Goal: Task Accomplishment & Management: Manage account settings

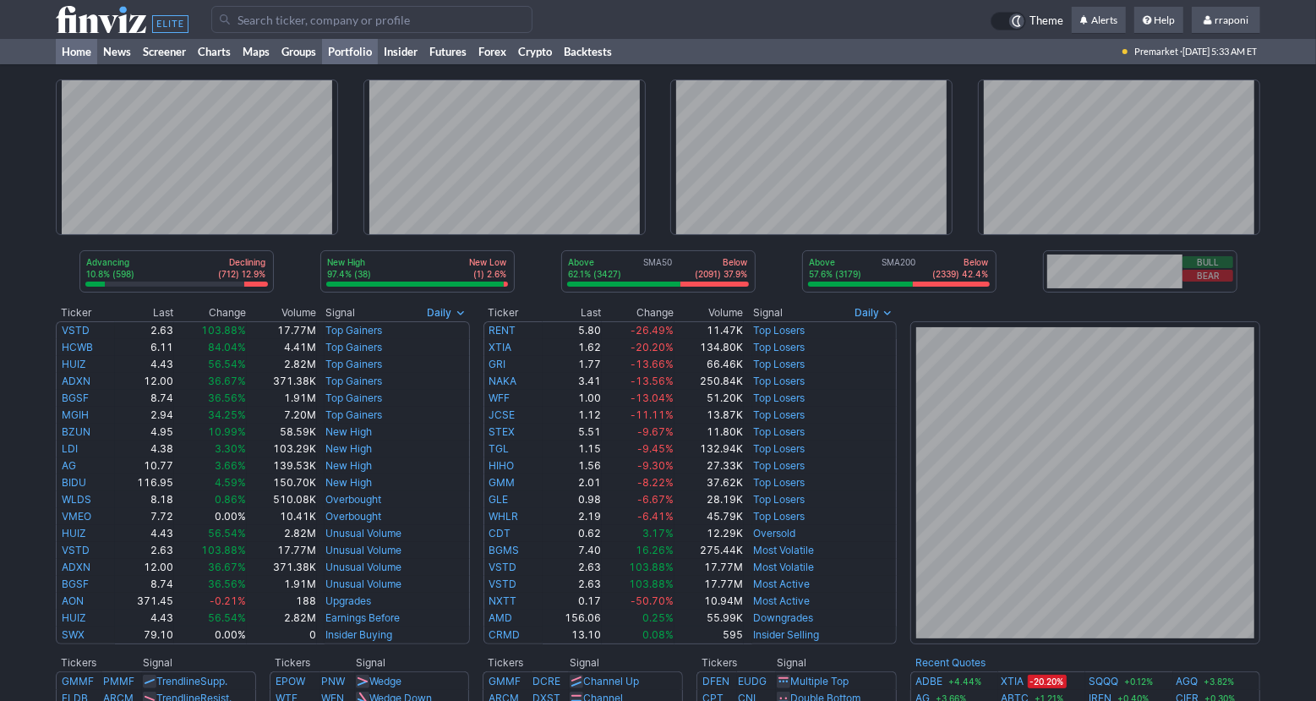
click at [340, 55] on link "Portfolio" at bounding box center [350, 51] width 56 height 25
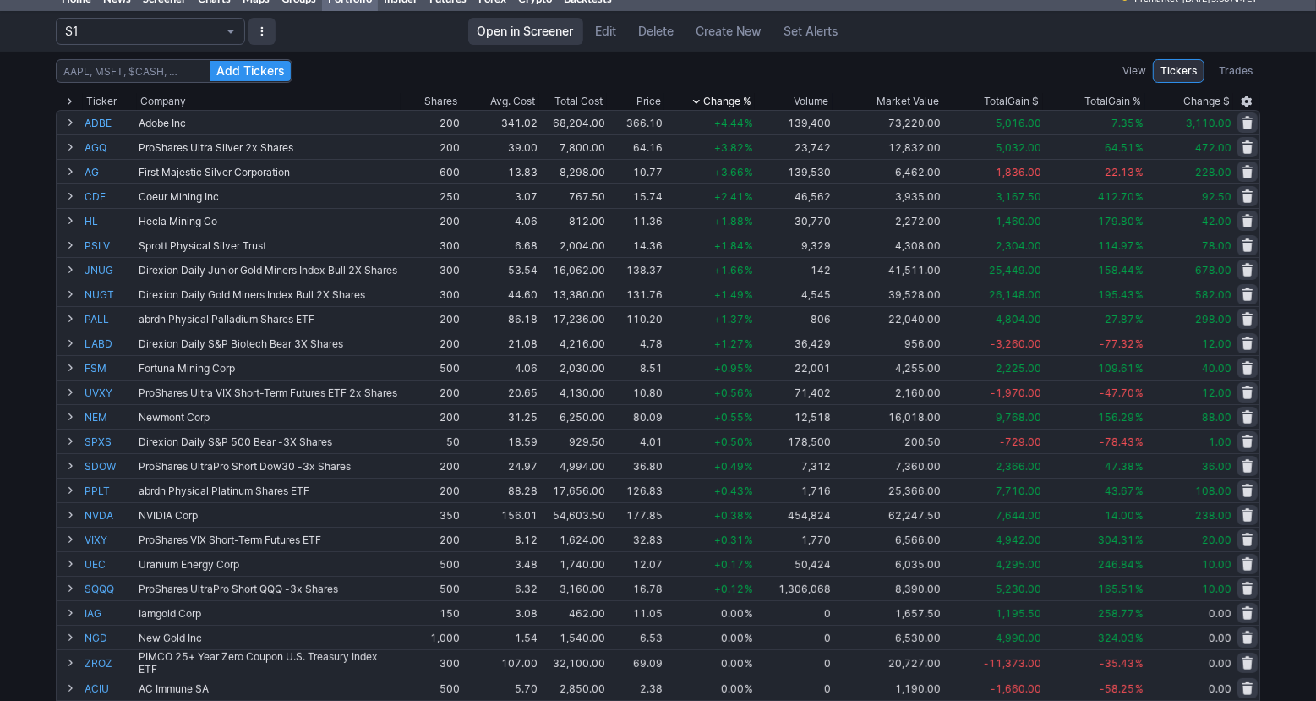
scroll to position [135, 0]
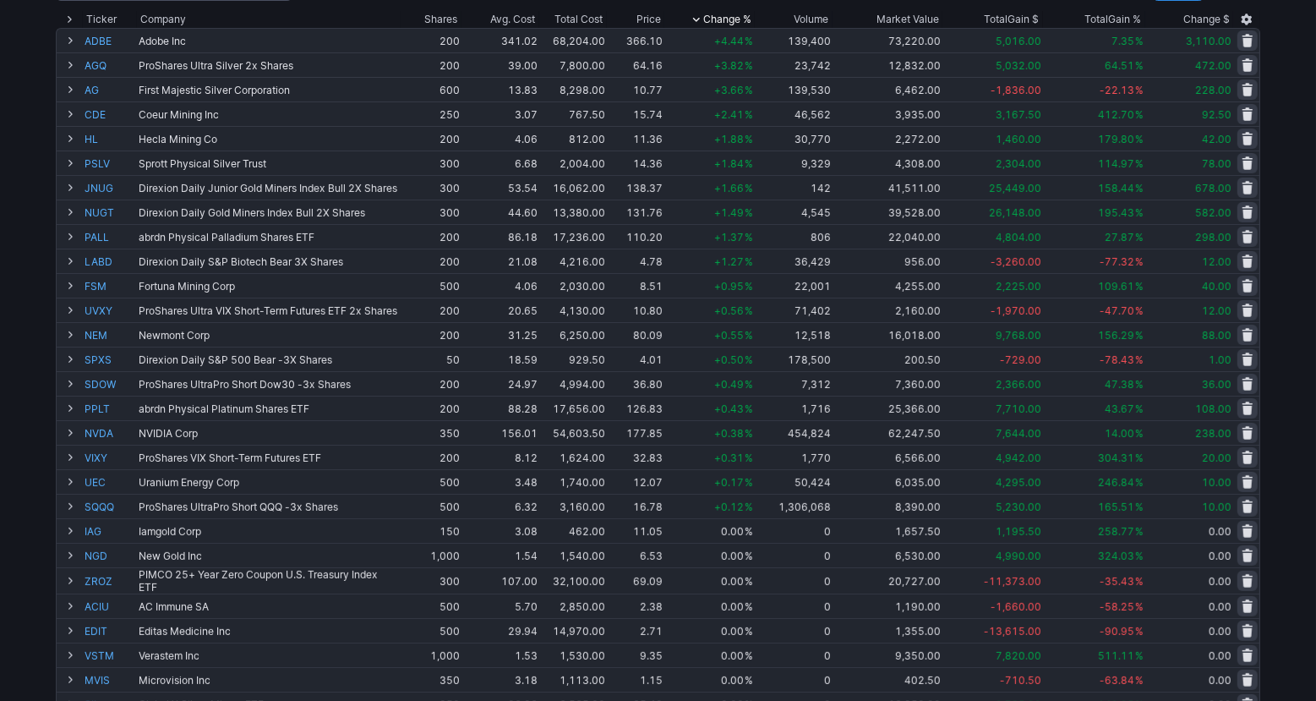
drag, startPoint x: 1294, startPoint y: 250, endPoint x: 1292, endPoint y: 265, distance: 14.5
click at [1294, 251] on div "Add Tickers View Tickers Trades Ticker Company Shares Avg. Cost Total Cost Pric…" at bounding box center [658, 504] width 1316 height 1068
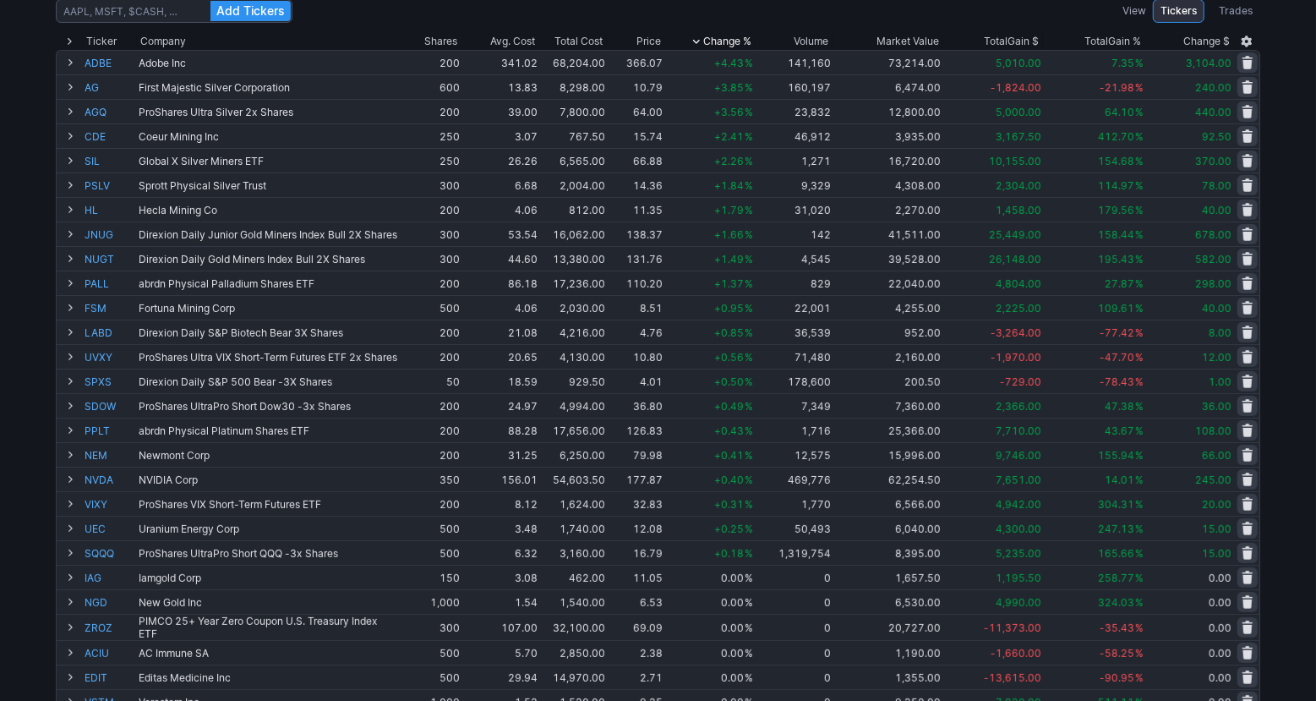
scroll to position [0, 0]
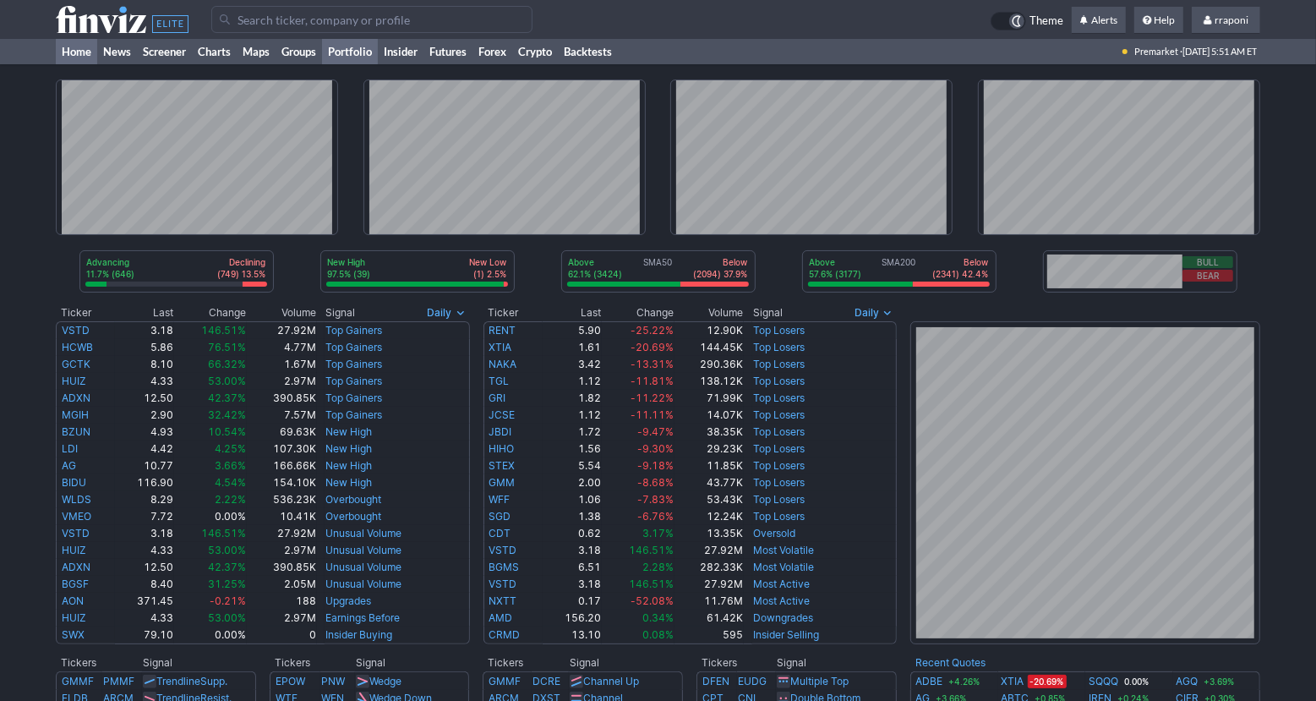
click at [364, 63] on link "Portfolio" at bounding box center [350, 51] width 56 height 25
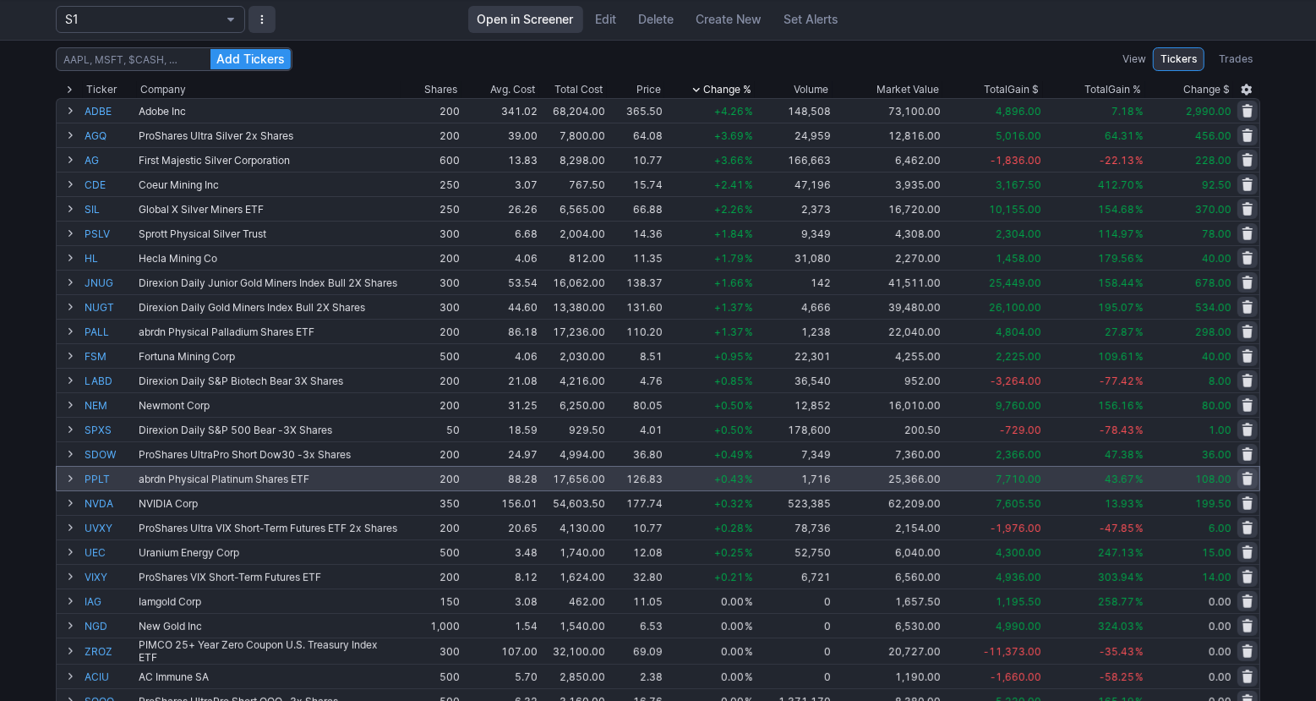
scroll to position [105, 0]
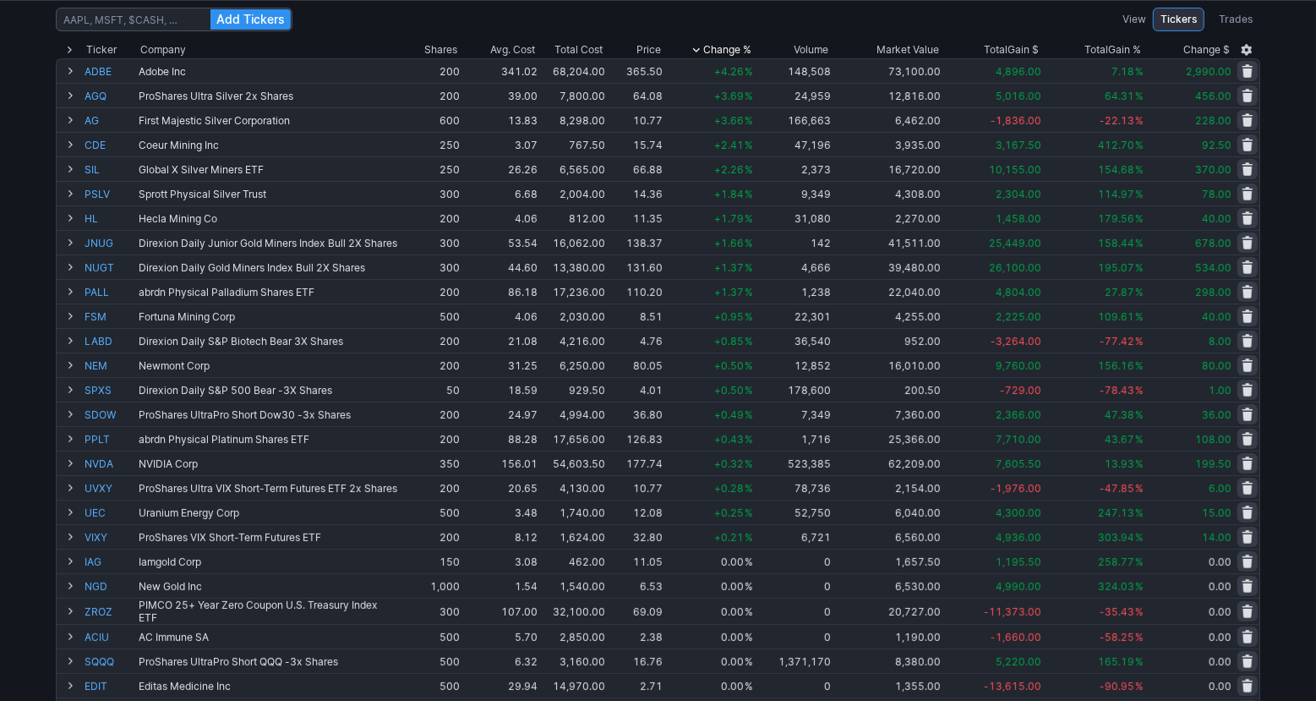
click at [1301, 462] on div "Add Tickers View Tickers Trades Ticker Company Shares Avg. Cost Total Cost Pric…" at bounding box center [658, 534] width 1316 height 1068
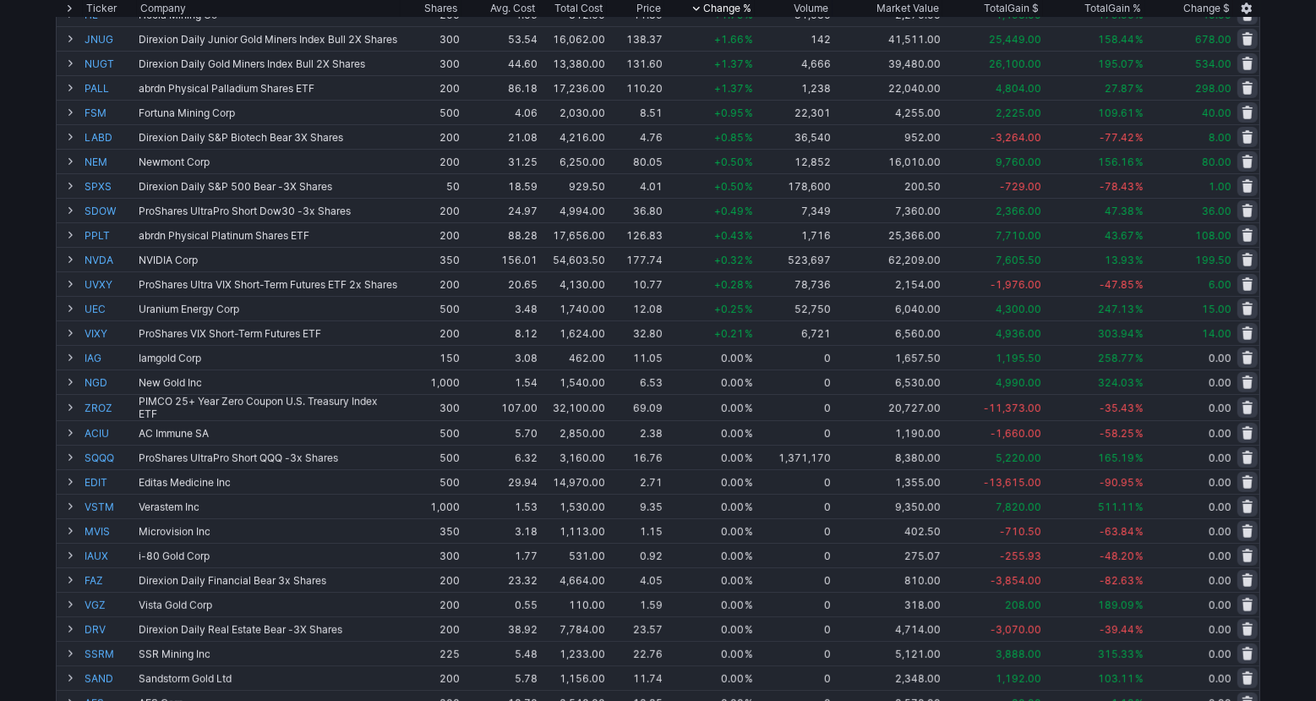
scroll to position [0, 0]
